Goal: Task Accomplishment & Management: Use online tool/utility

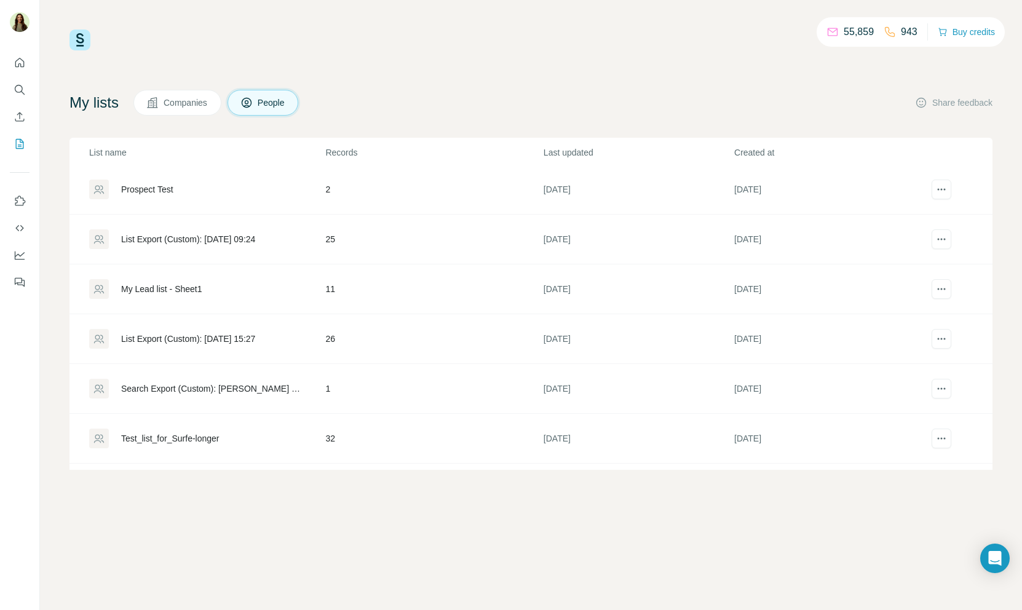
scroll to position [196, 0]
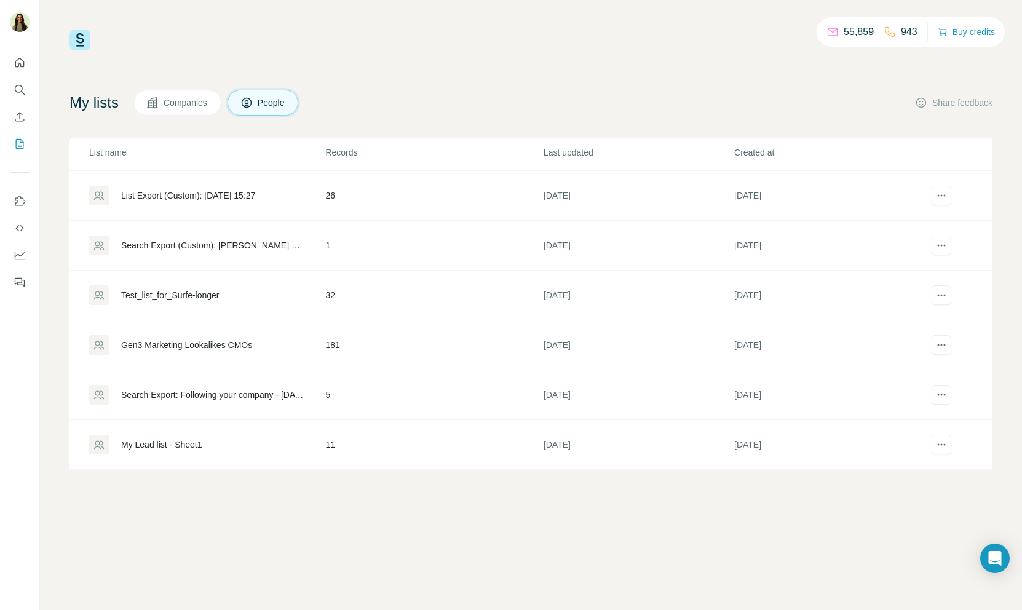
click at [197, 346] on div "Gen3 Marketing Lookalikes CMOs" at bounding box center [186, 345] width 131 height 12
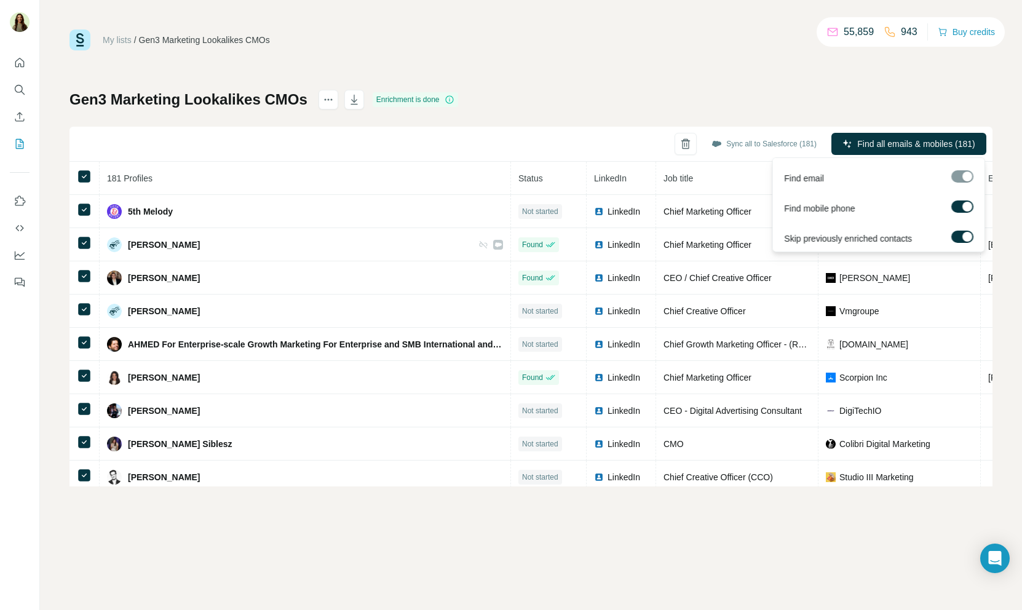
click at [962, 204] on label at bounding box center [963, 207] width 22 height 12
click at [961, 232] on label at bounding box center [963, 237] width 22 height 12
click at [934, 145] on span "Find all emails (181)" at bounding box center [938, 144] width 78 height 12
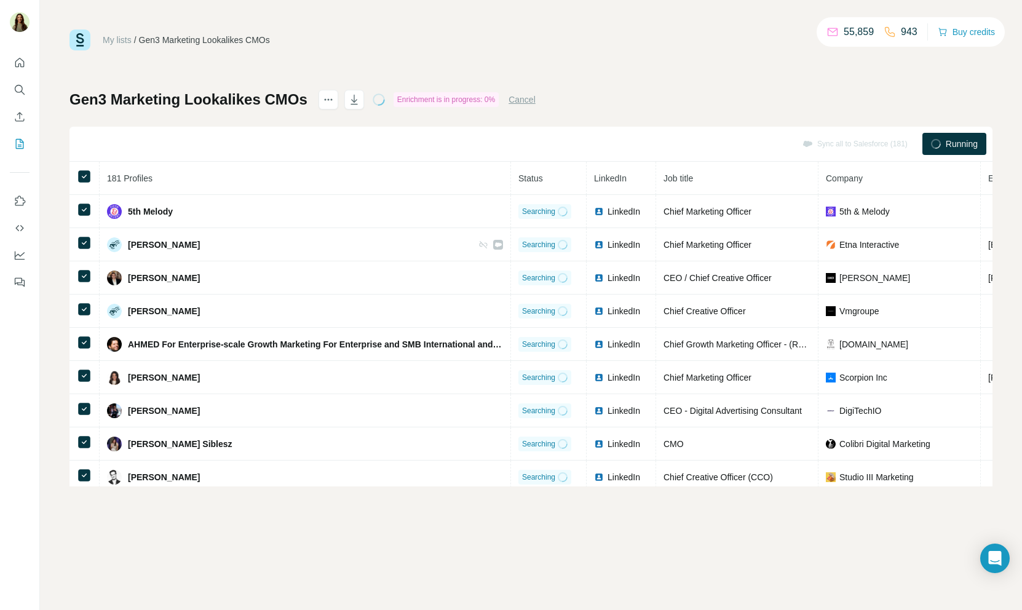
click at [182, 122] on div "Gen3 Marketing Lookalikes CMOs Enrichment is in progress: 0% Cancel Sync all to…" at bounding box center [531, 288] width 923 height 397
click at [529, 98] on button "Cancel" at bounding box center [522, 100] width 27 height 12
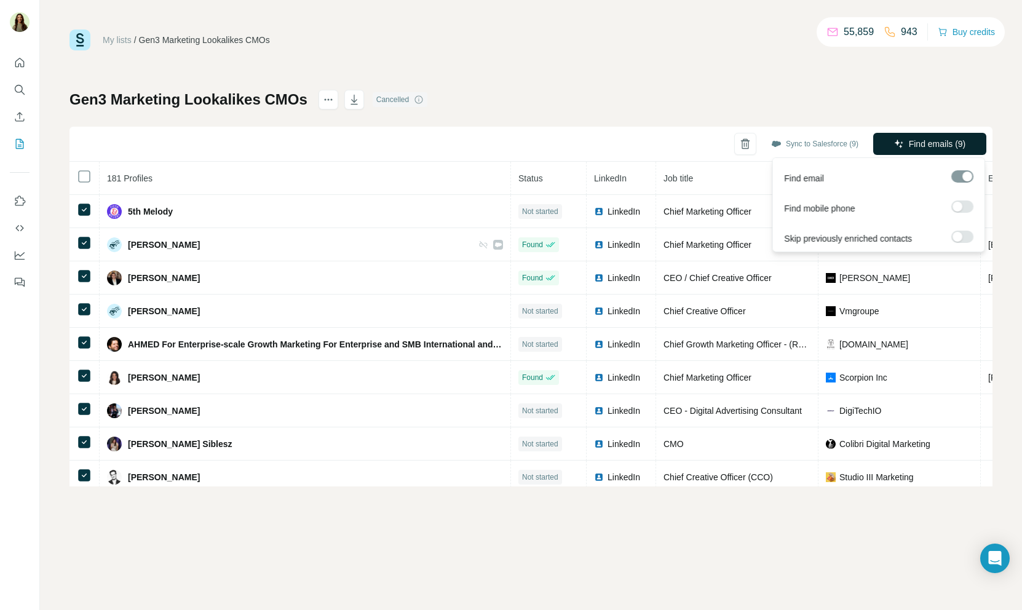
click at [923, 146] on span "Find emails (9)" at bounding box center [937, 144] width 57 height 12
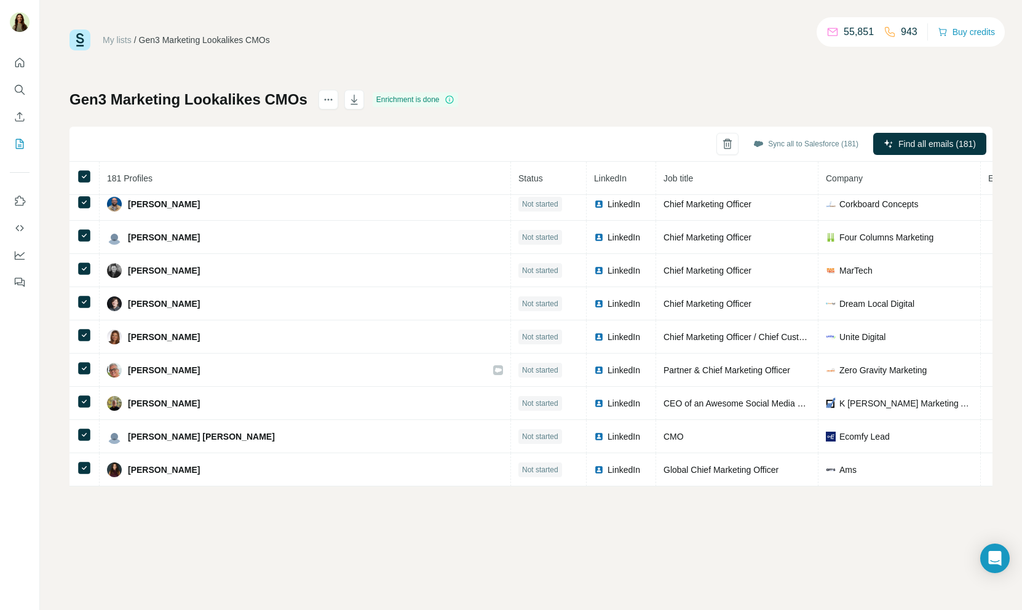
scroll to position [3362, 0]
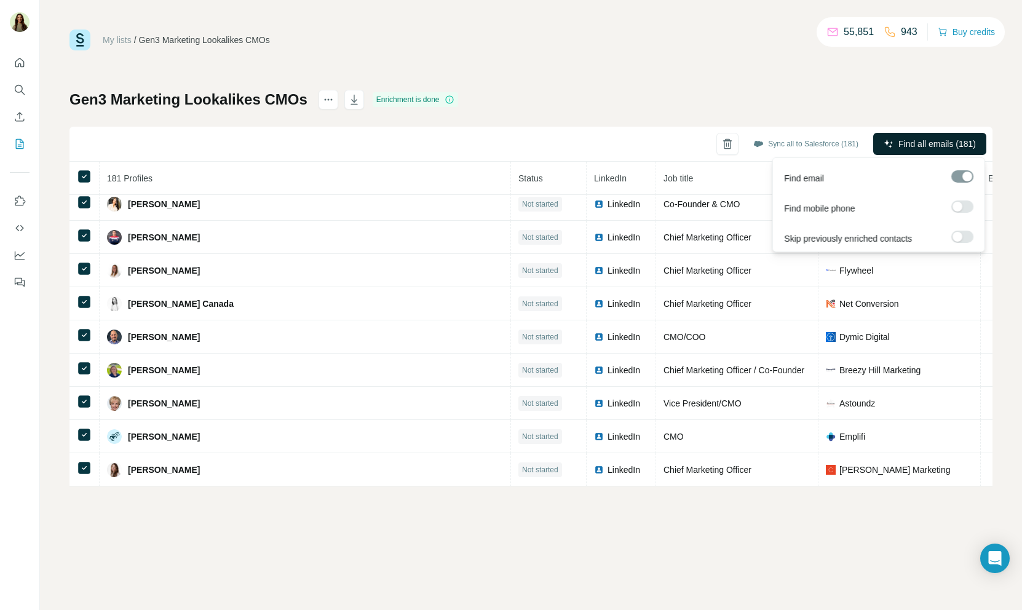
click at [929, 146] on span "Find all emails (181)" at bounding box center [938, 144] width 78 height 12
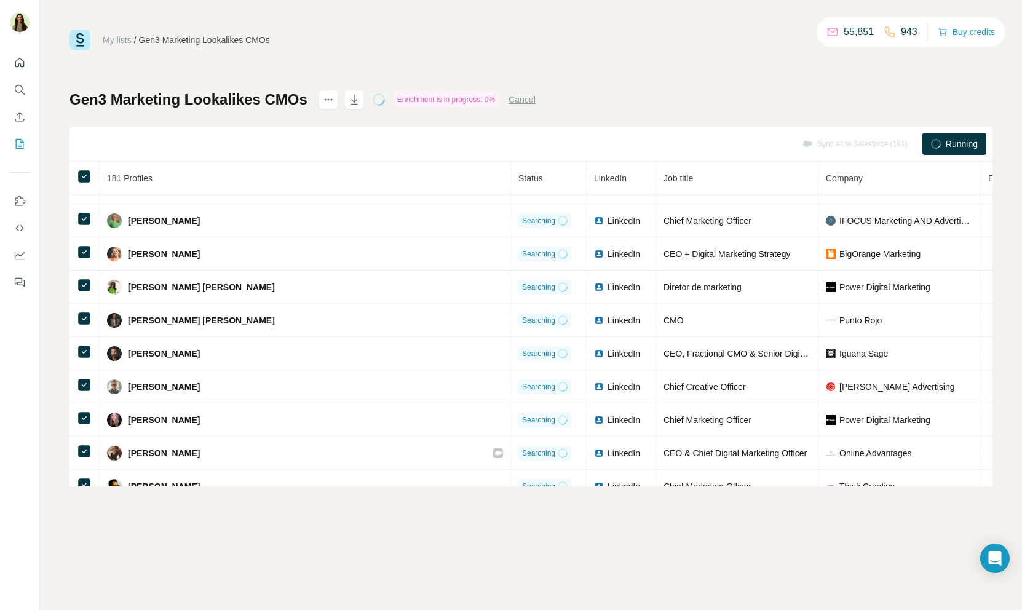
scroll to position [3695, 0]
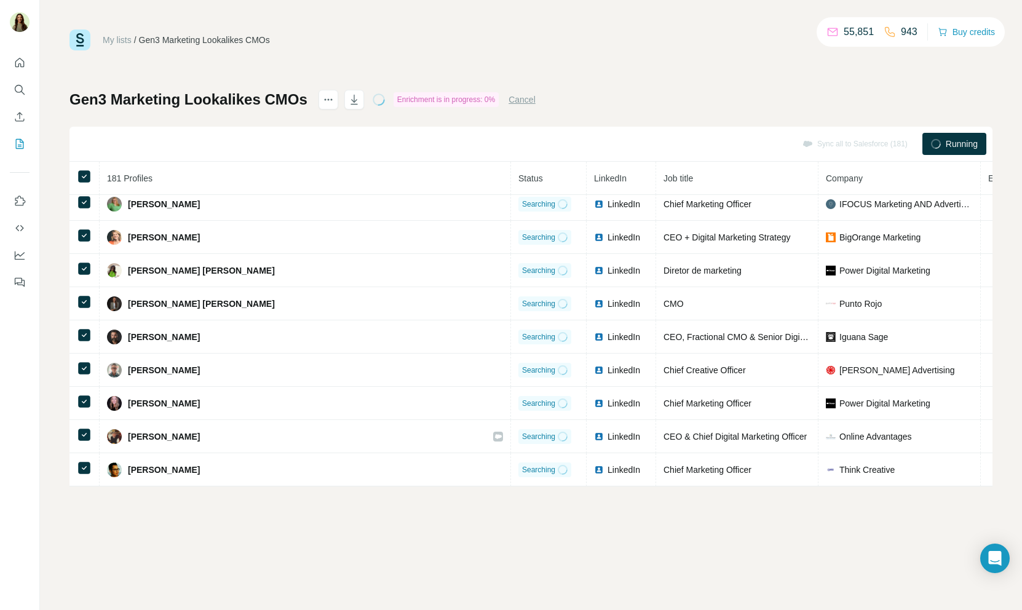
click at [530, 99] on button "Cancel" at bounding box center [522, 100] width 27 height 12
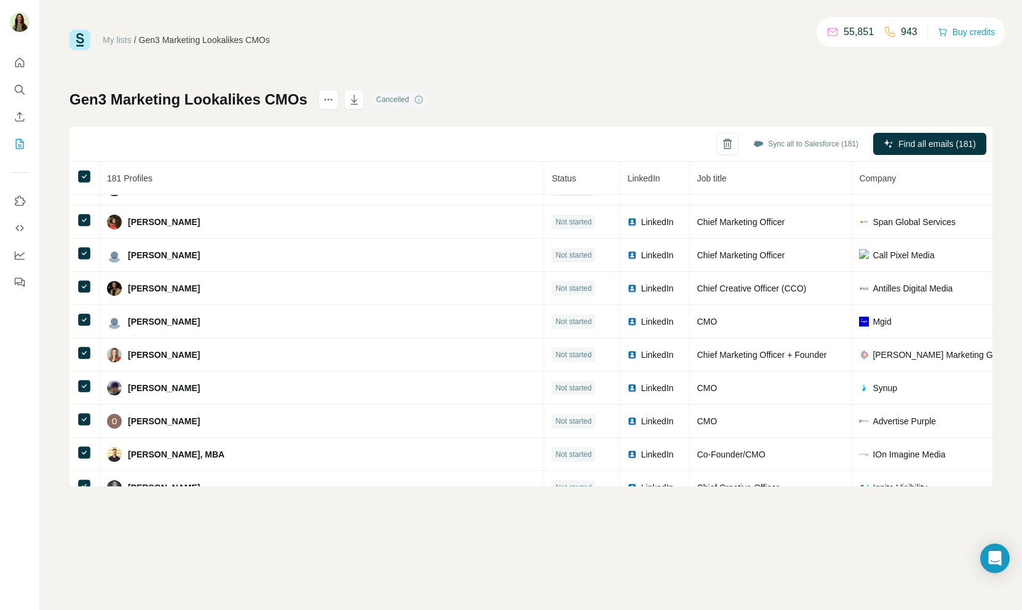
scroll to position [4691, 0]
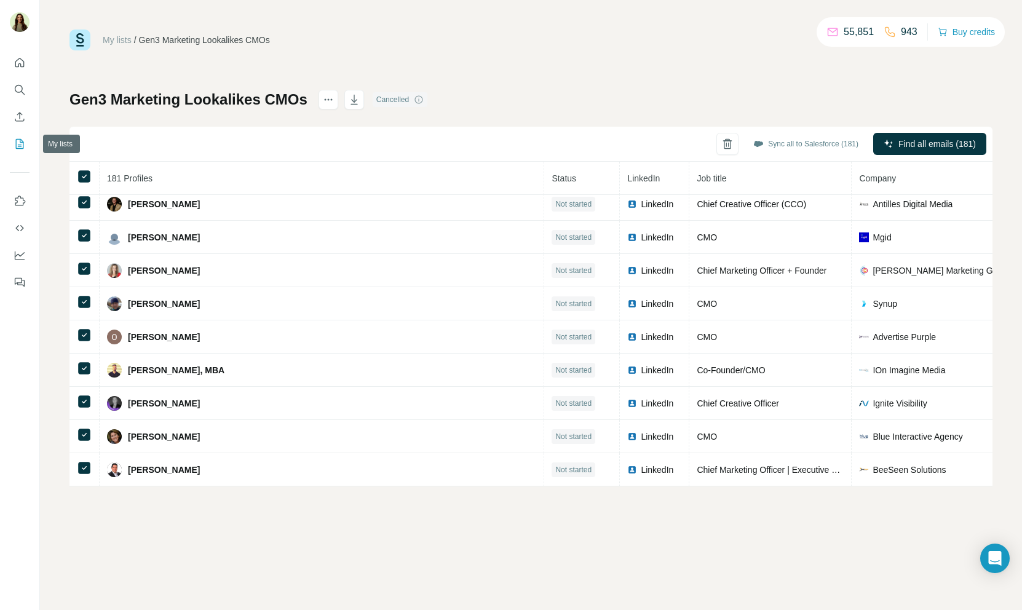
click at [20, 146] on icon "My lists" at bounding box center [21, 143] width 6 height 8
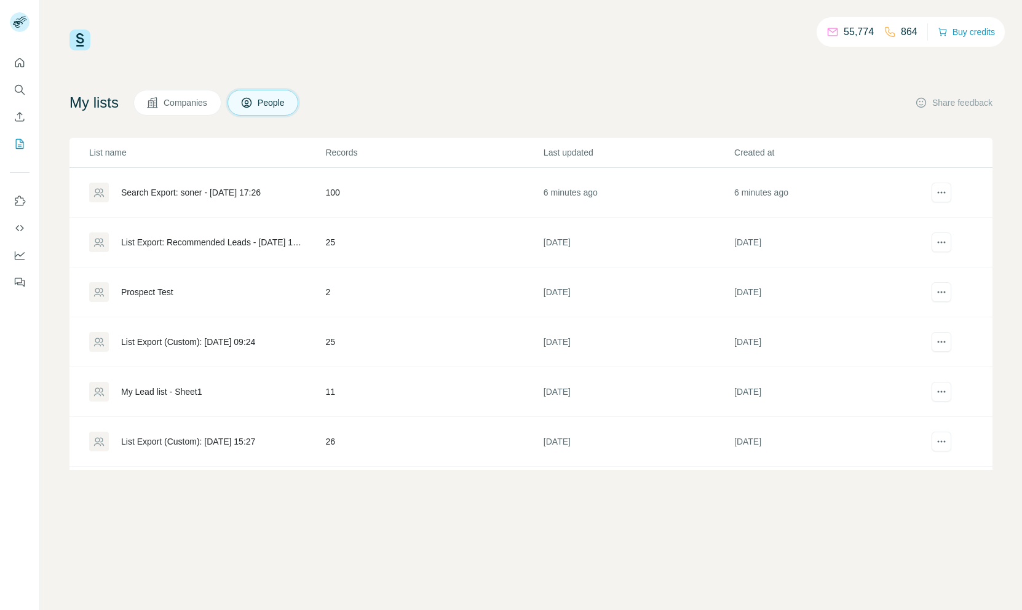
click at [223, 190] on div "Search Export: soner - 22/08/2025 17:26" at bounding box center [191, 192] width 140 height 12
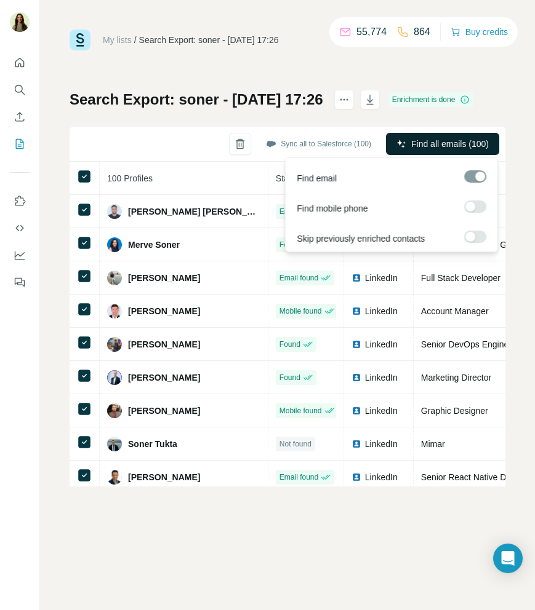
click at [448, 146] on span "Find all emails (100)" at bounding box center [450, 144] width 78 height 12
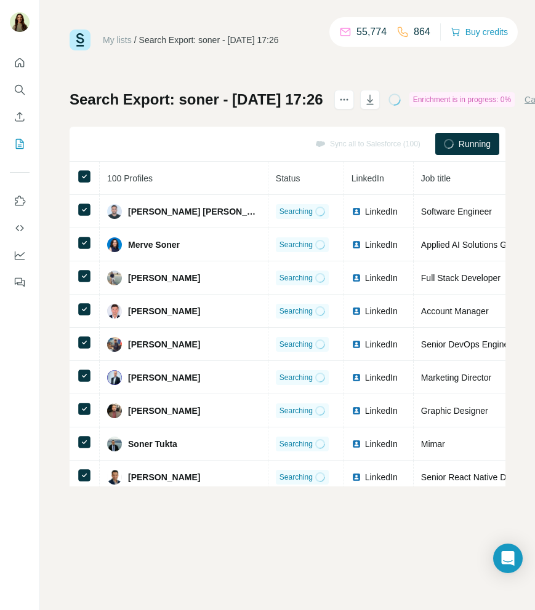
click at [212, 572] on div "My lists / Search Export: soner - 22/08/2025 17:26 55,774 864 Buy credits Searc…" at bounding box center [287, 305] width 495 height 610
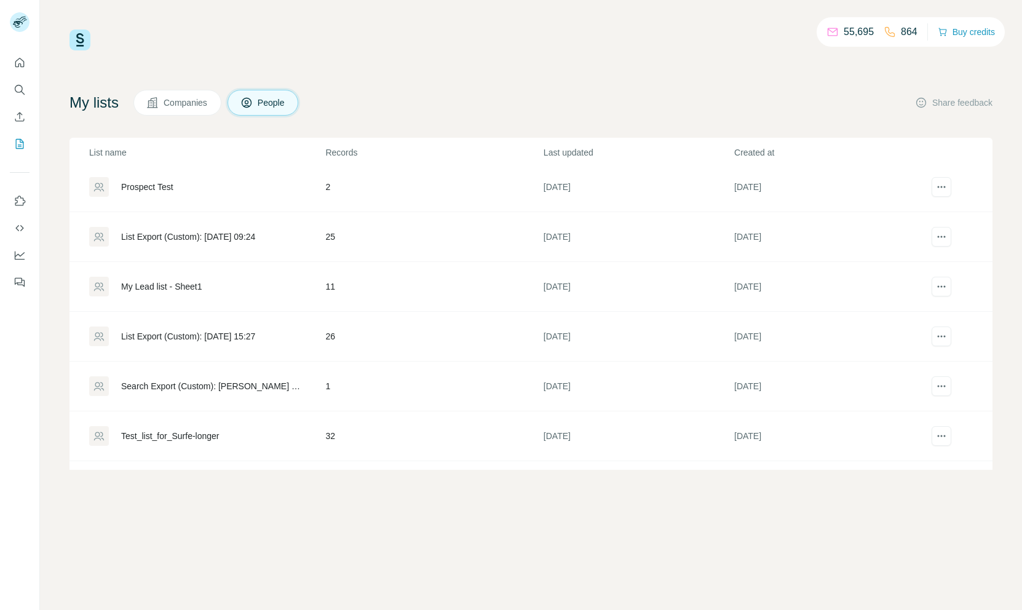
scroll to position [196, 0]
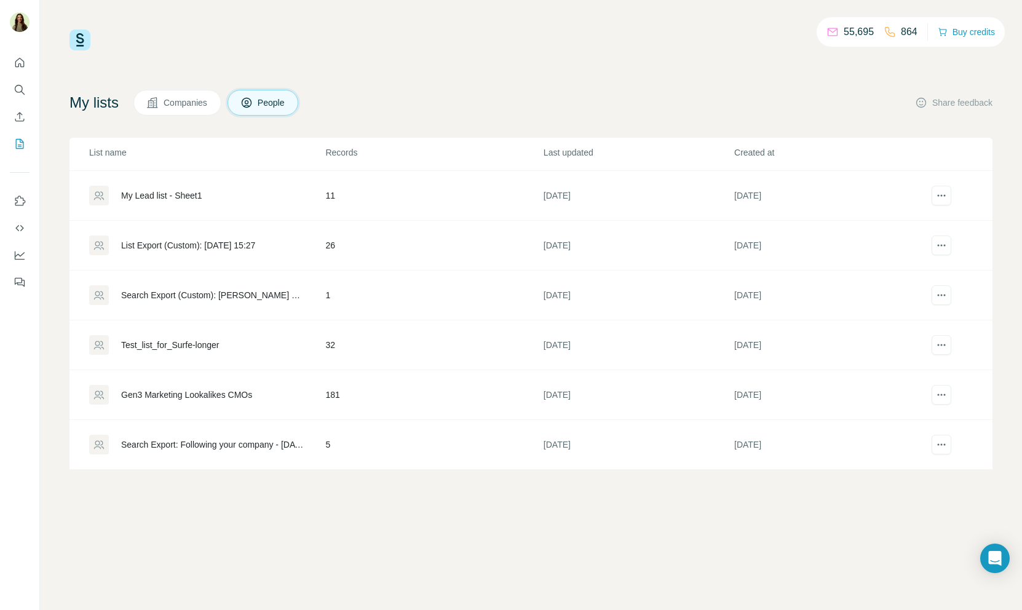
click at [228, 392] on div "Gen3 Marketing Lookalikes CMOs" at bounding box center [186, 395] width 131 height 12
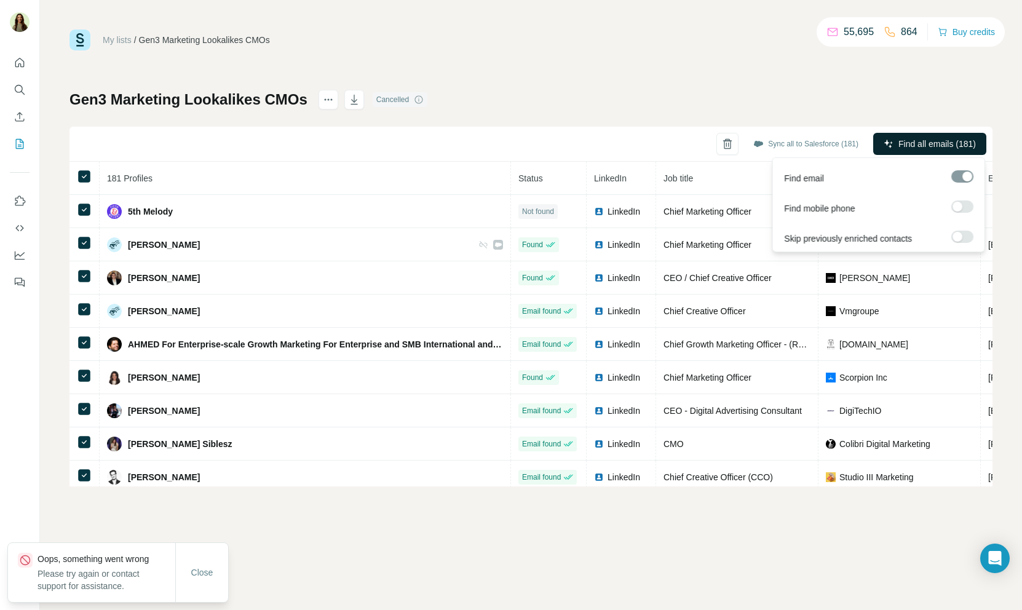
click at [534, 141] on span "Find all emails (181)" at bounding box center [938, 144] width 78 height 12
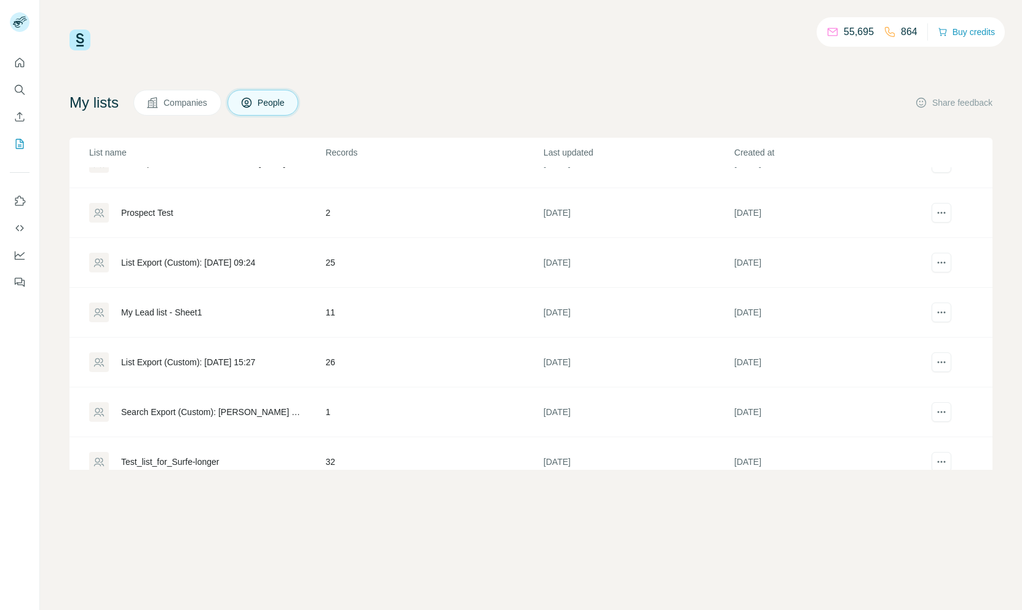
scroll to position [196, 0]
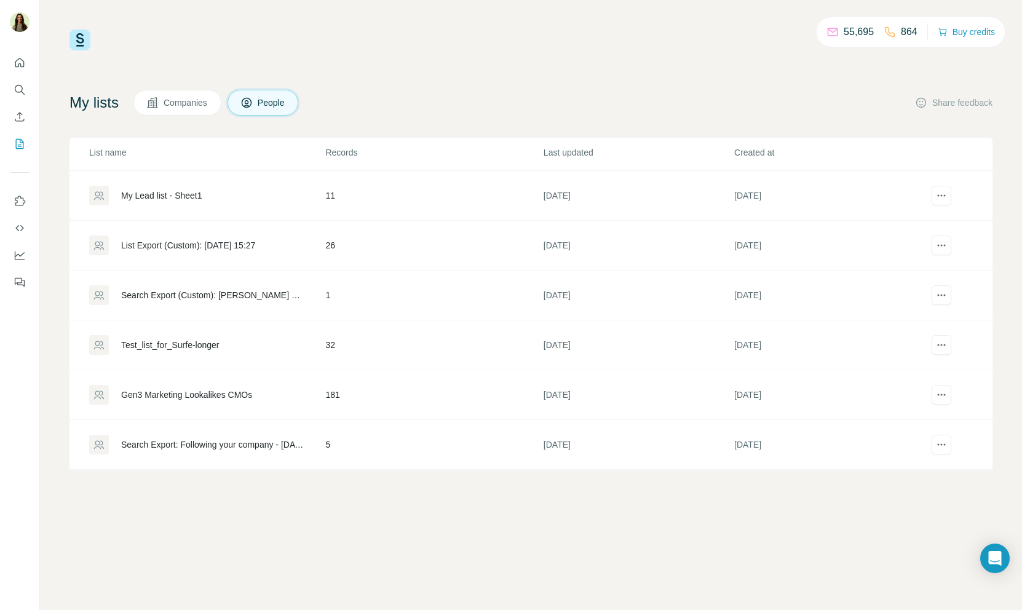
click at [154, 392] on div "Gen3 Marketing Lookalikes CMOs" at bounding box center [186, 395] width 131 height 12
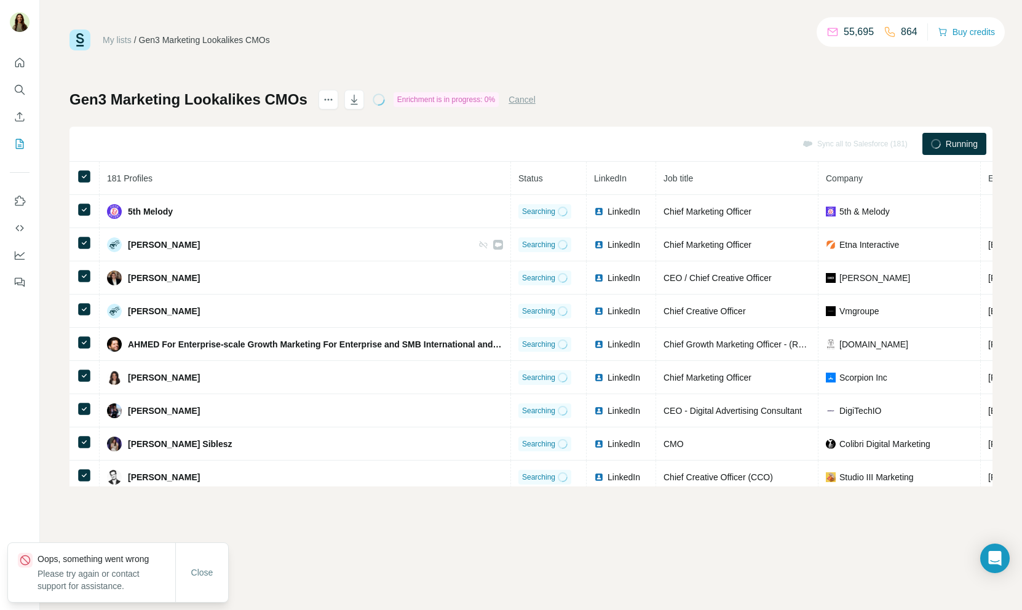
click at [523, 98] on button "Cancel" at bounding box center [522, 100] width 27 height 12
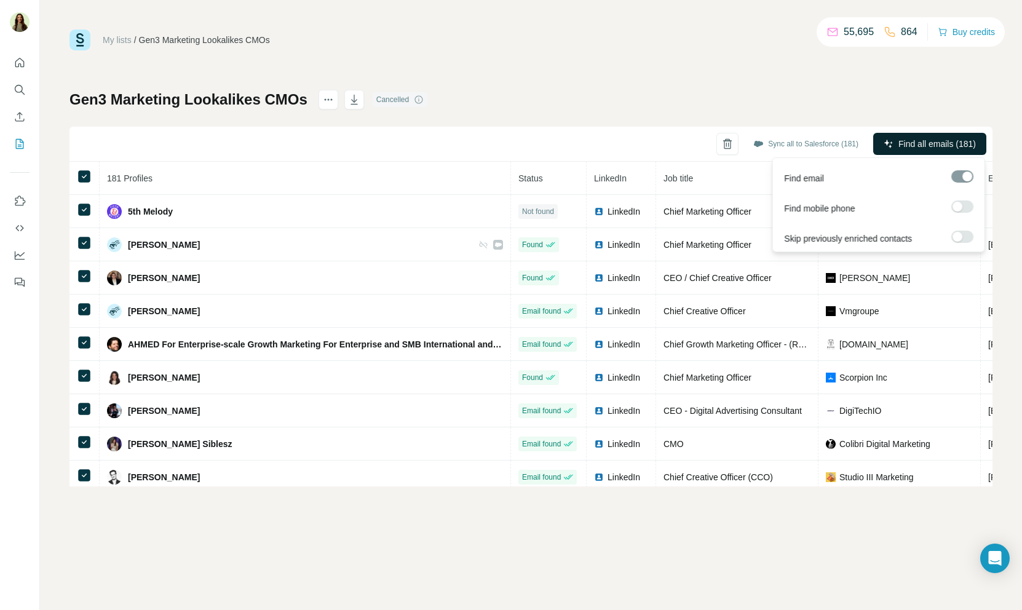
click at [937, 147] on span "Find all emails (181)" at bounding box center [938, 144] width 78 height 12
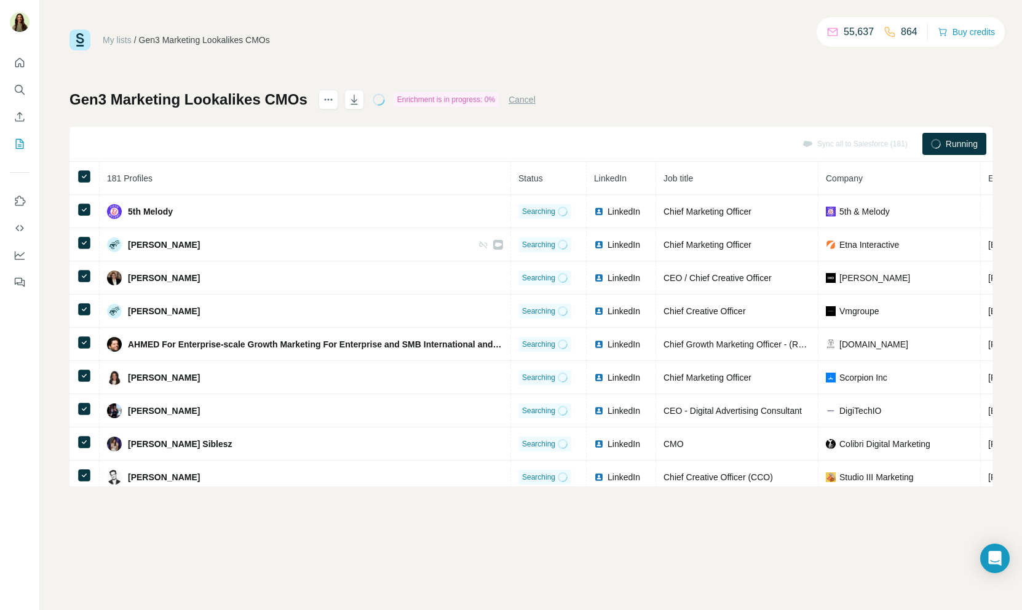
click at [528, 100] on button "Cancel" at bounding box center [522, 100] width 27 height 12
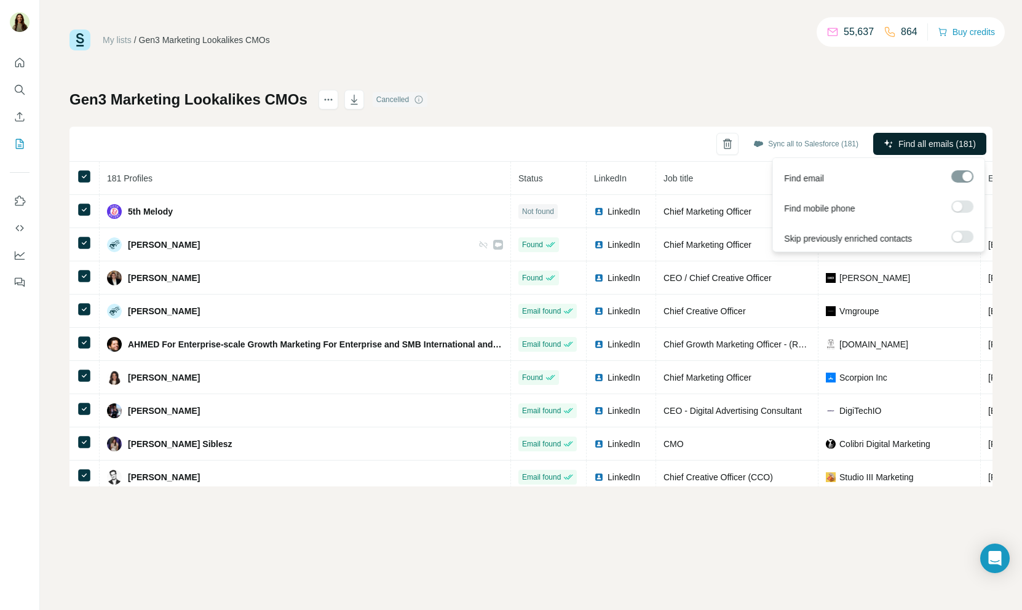
click at [922, 140] on span "Find all emails (181)" at bounding box center [938, 144] width 78 height 12
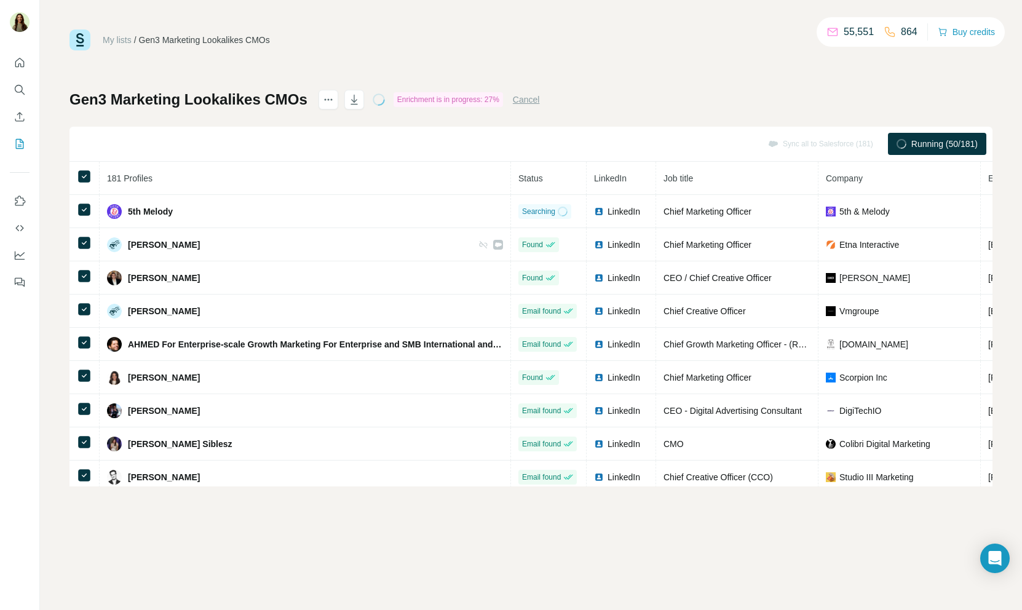
click at [535, 100] on button "Cancel" at bounding box center [526, 100] width 27 height 12
click at [551, 106] on div "Gen3 Marketing Lookalikes CMOs Cancelled Sync all to Salesforce (181) Find all …" at bounding box center [531, 288] width 923 height 397
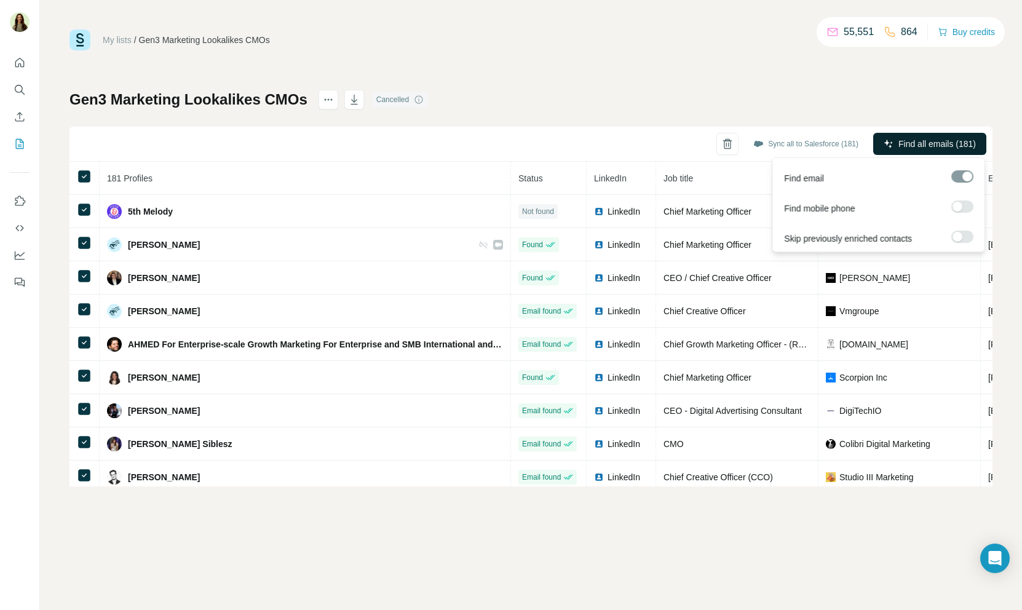
click at [933, 141] on span "Find all emails (181)" at bounding box center [938, 144] width 78 height 12
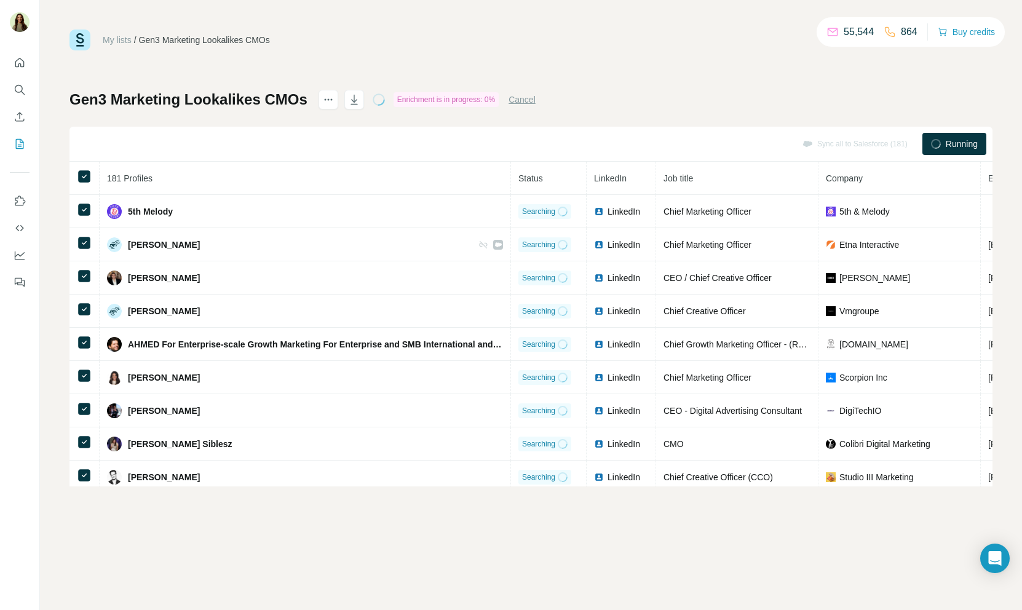
click at [628, 124] on div "Gen3 Marketing Lookalikes CMOs Enrichment is in progress: 0% Cancel Sync all to…" at bounding box center [531, 288] width 923 height 397
click at [531, 98] on button "Cancel" at bounding box center [522, 100] width 27 height 12
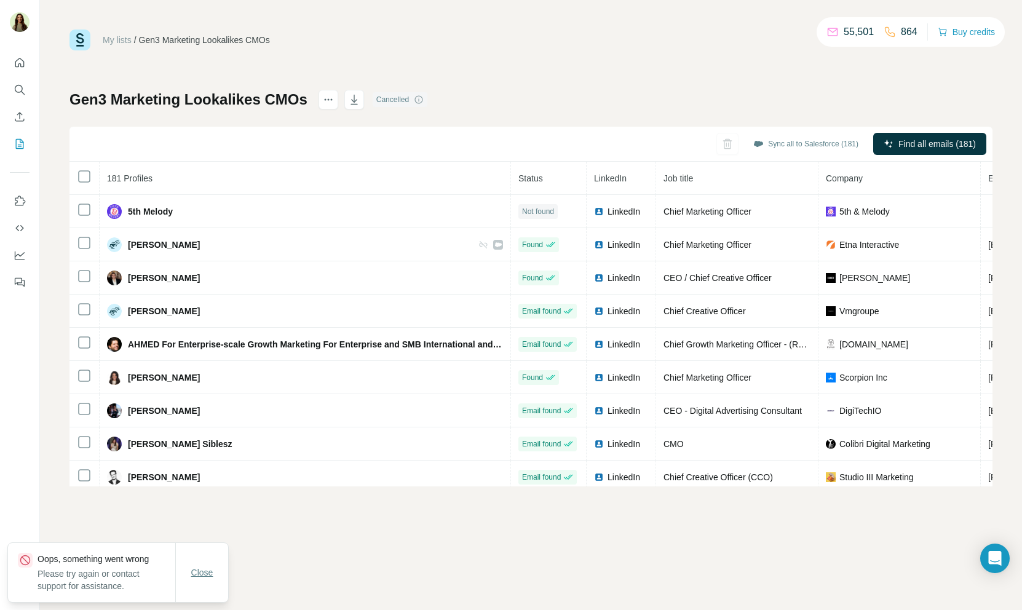
click at [210, 575] on span "Close" at bounding box center [202, 573] width 22 height 12
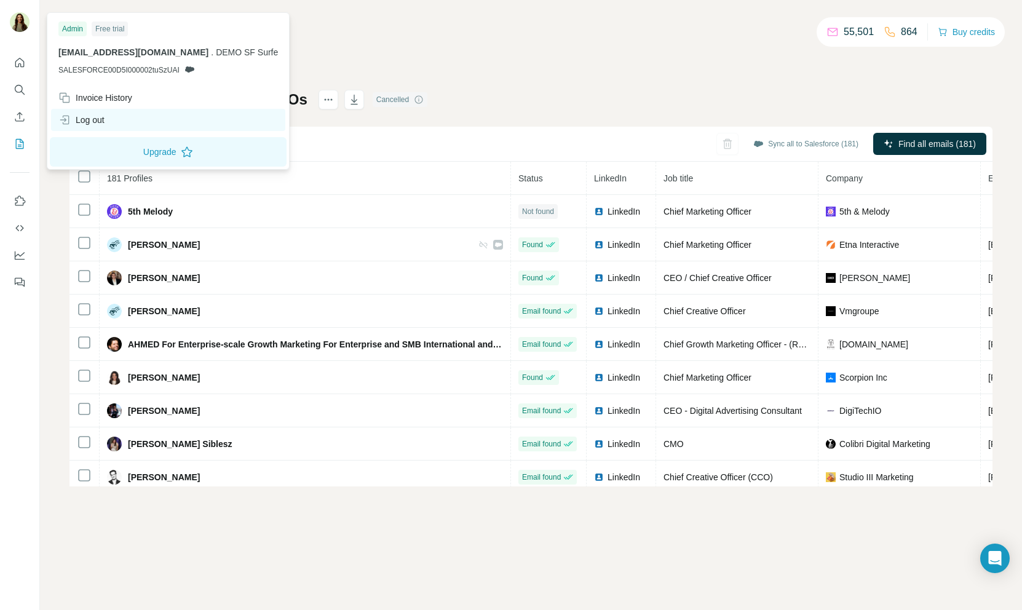
click at [104, 122] on div "Log out" at bounding box center [81, 120] width 46 height 12
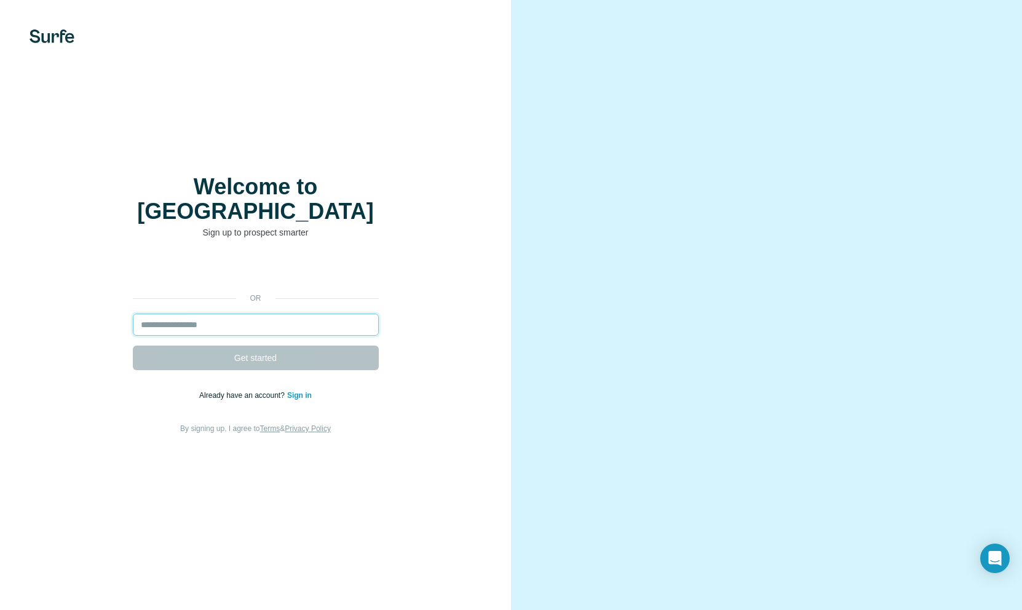
click at [238, 315] on input "email" at bounding box center [256, 325] width 246 height 22
type input "********"
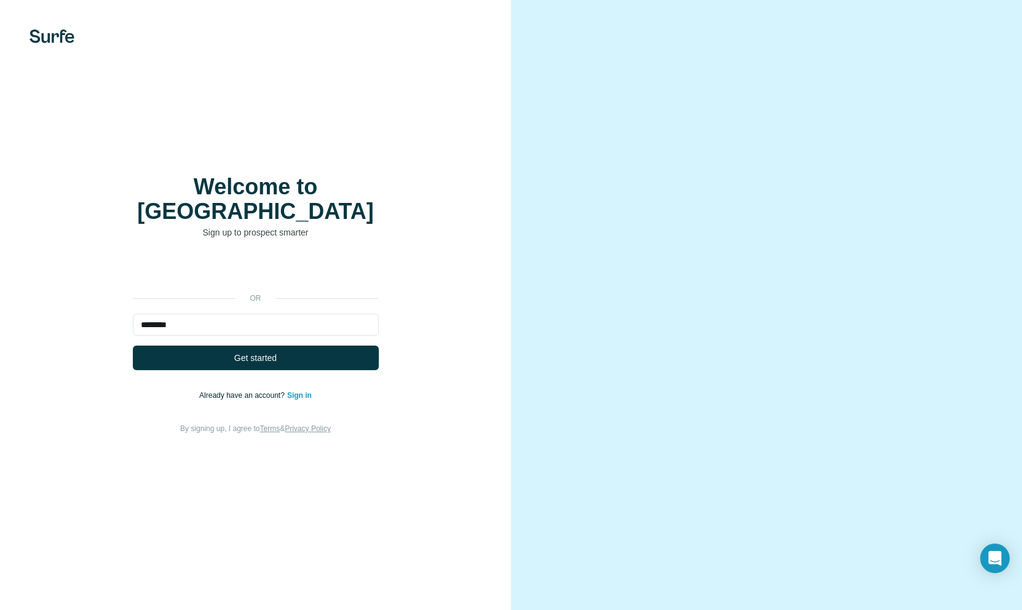
click at [63, 38] on img at bounding box center [52, 37] width 45 height 14
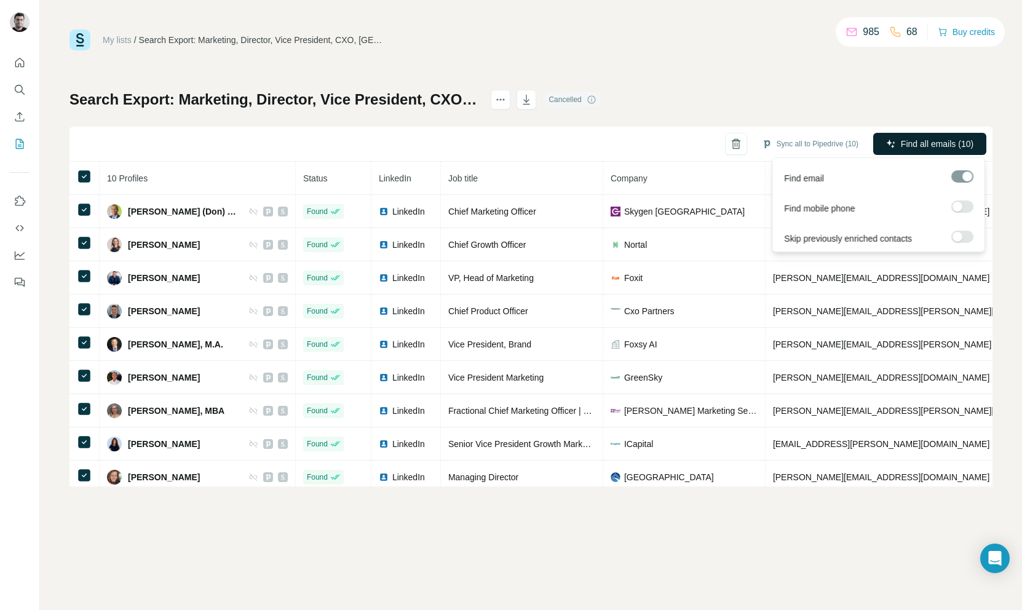
click at [921, 148] on span "Find all emails (10)" at bounding box center [937, 144] width 73 height 12
